Goal: Task Accomplishment & Management: Manage account settings

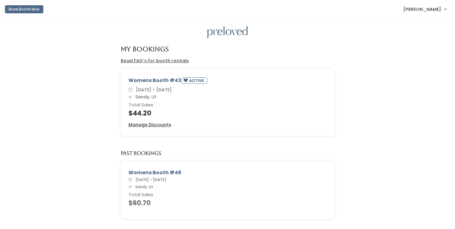
scroll to position [21, 0]
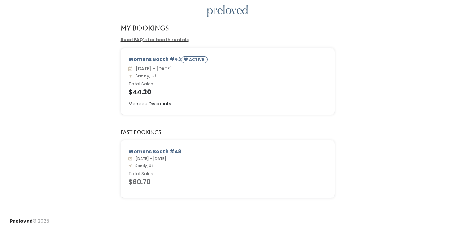
click at [143, 100] on div "Womens Booth #43 ACTIVE Sat. Aug 16 - Fri. Aug 22 Sandy, Ut Total Sales $44.20 …" at bounding box center [227, 81] width 213 height 66
click at [143, 103] on u "Manage Discounts" at bounding box center [150, 104] width 43 height 6
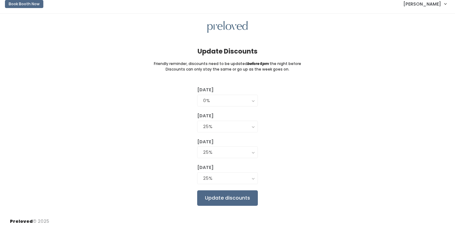
scroll to position [6, 0]
